Goal: Information Seeking & Learning: Learn about a topic

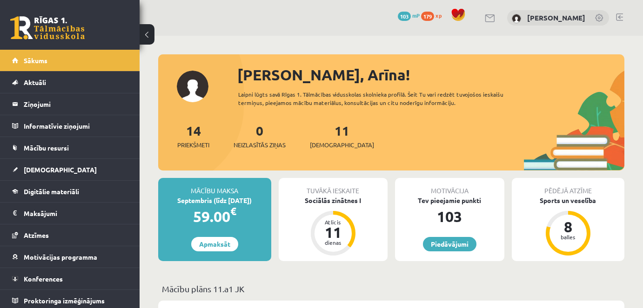
scroll to position [719, 0]
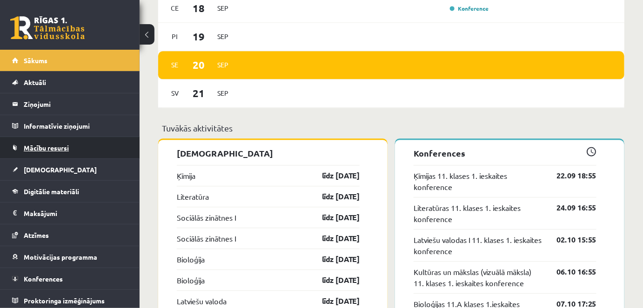
click at [57, 149] on span "Mācību resursi" at bounding box center [46, 148] width 45 height 8
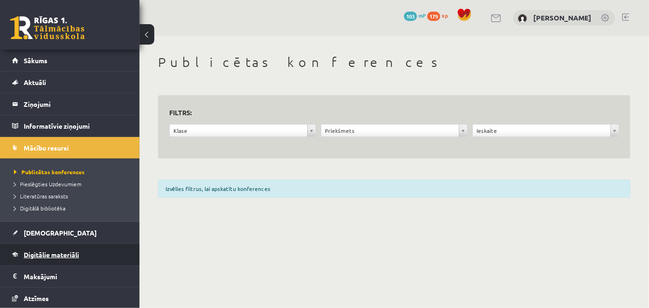
click at [46, 248] on link "Digitālie materiāli" at bounding box center [70, 254] width 116 height 21
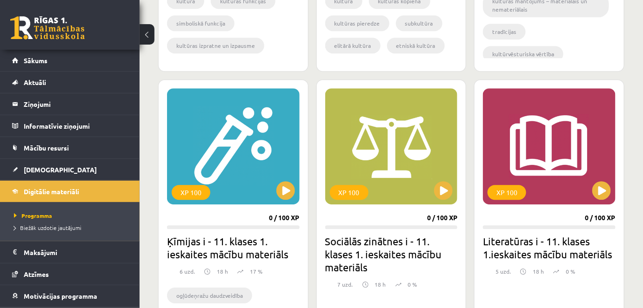
scroll to position [802, 0]
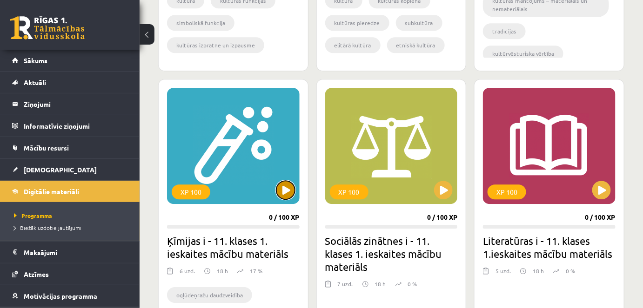
click at [291, 186] on button at bounding box center [285, 190] width 19 height 19
